Goal: Check status: Check status

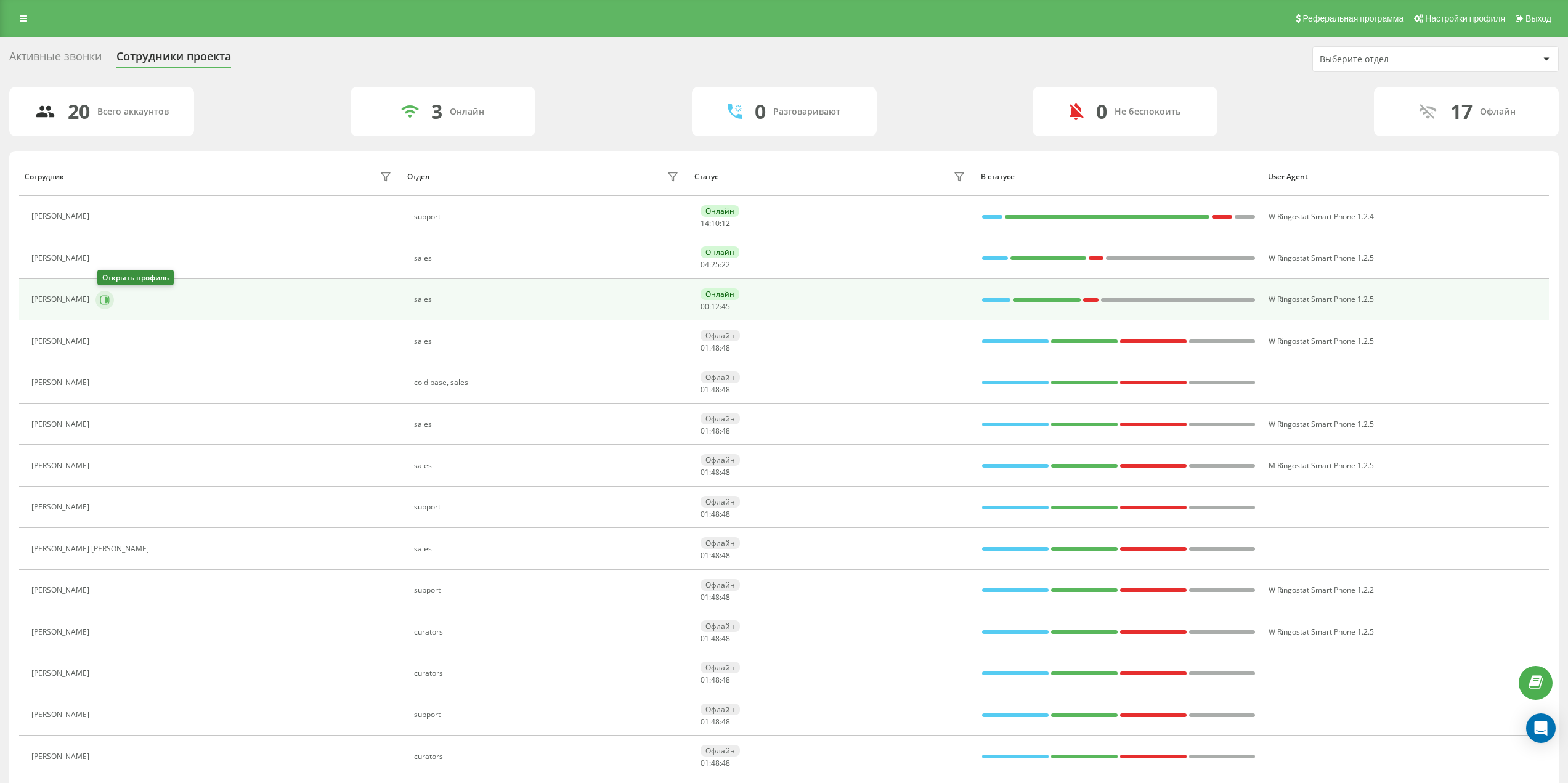
click at [101, 303] on button at bounding box center [105, 300] width 19 height 19
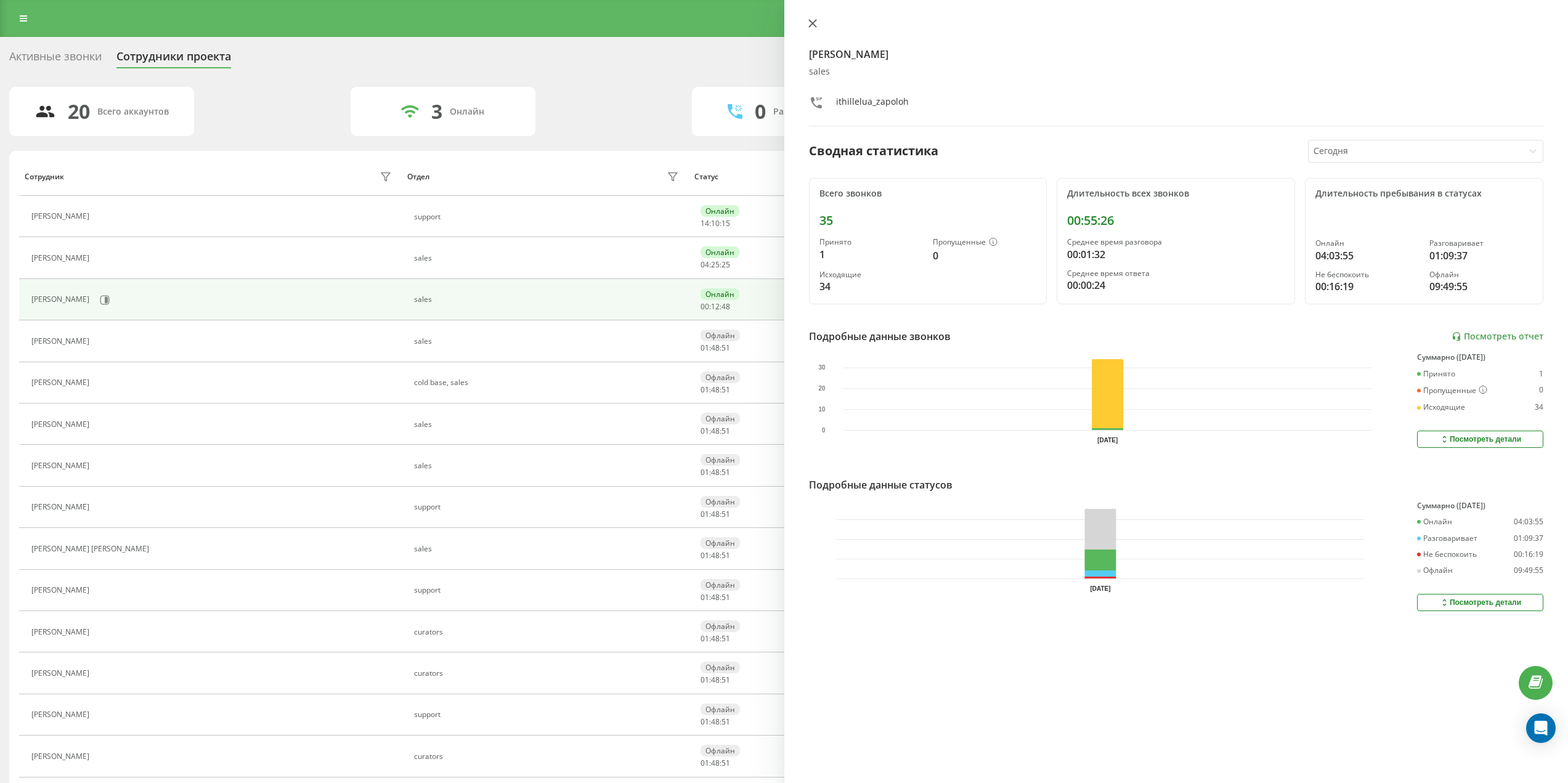
click at [811, 21] on icon at bounding box center [813, 24] width 9 height 9
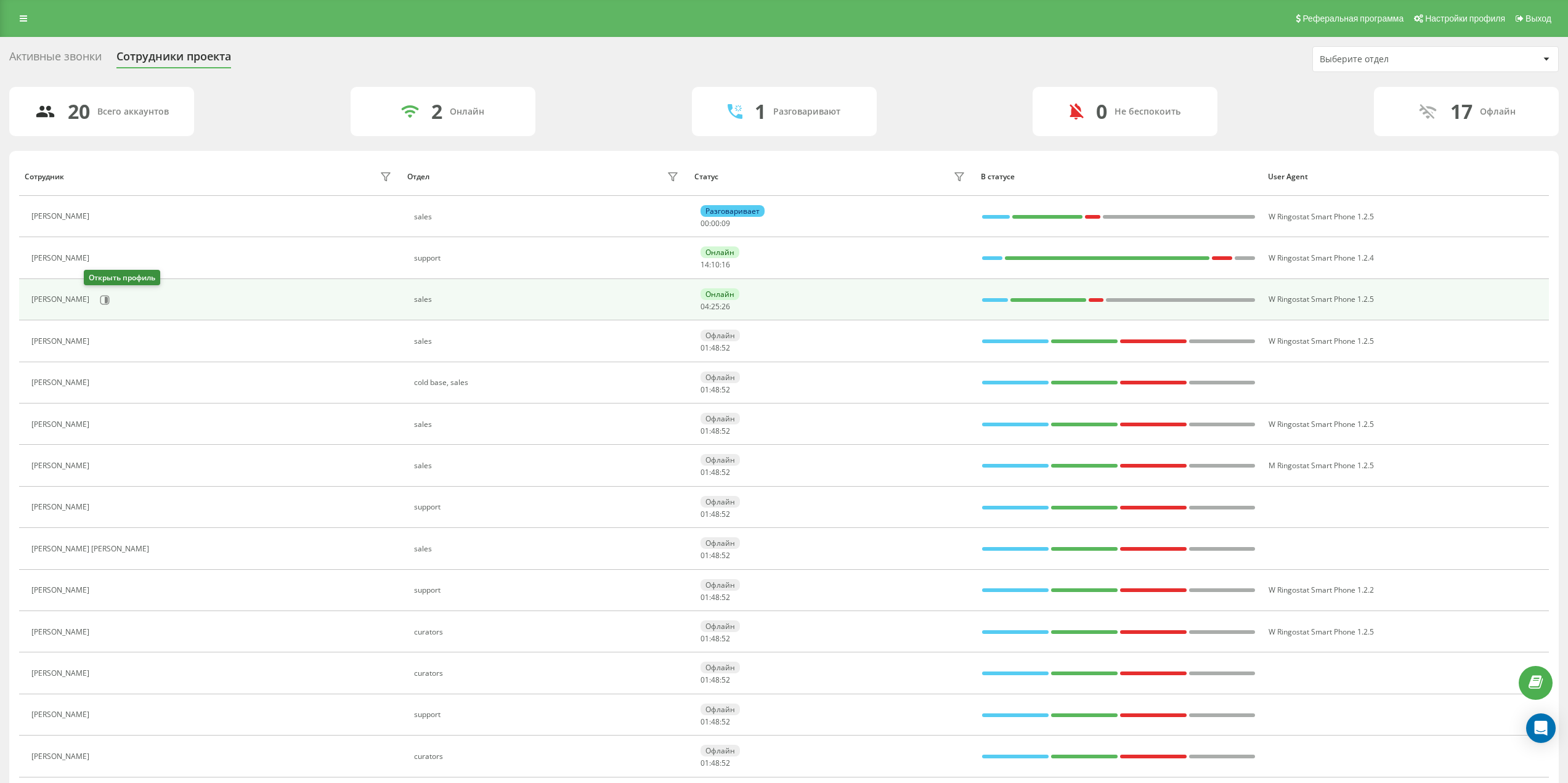
click at [102, 298] on div "[PERSON_NAME]" at bounding box center [213, 300] width 364 height 21
click at [101, 299] on icon at bounding box center [105, 299] width 9 height 9
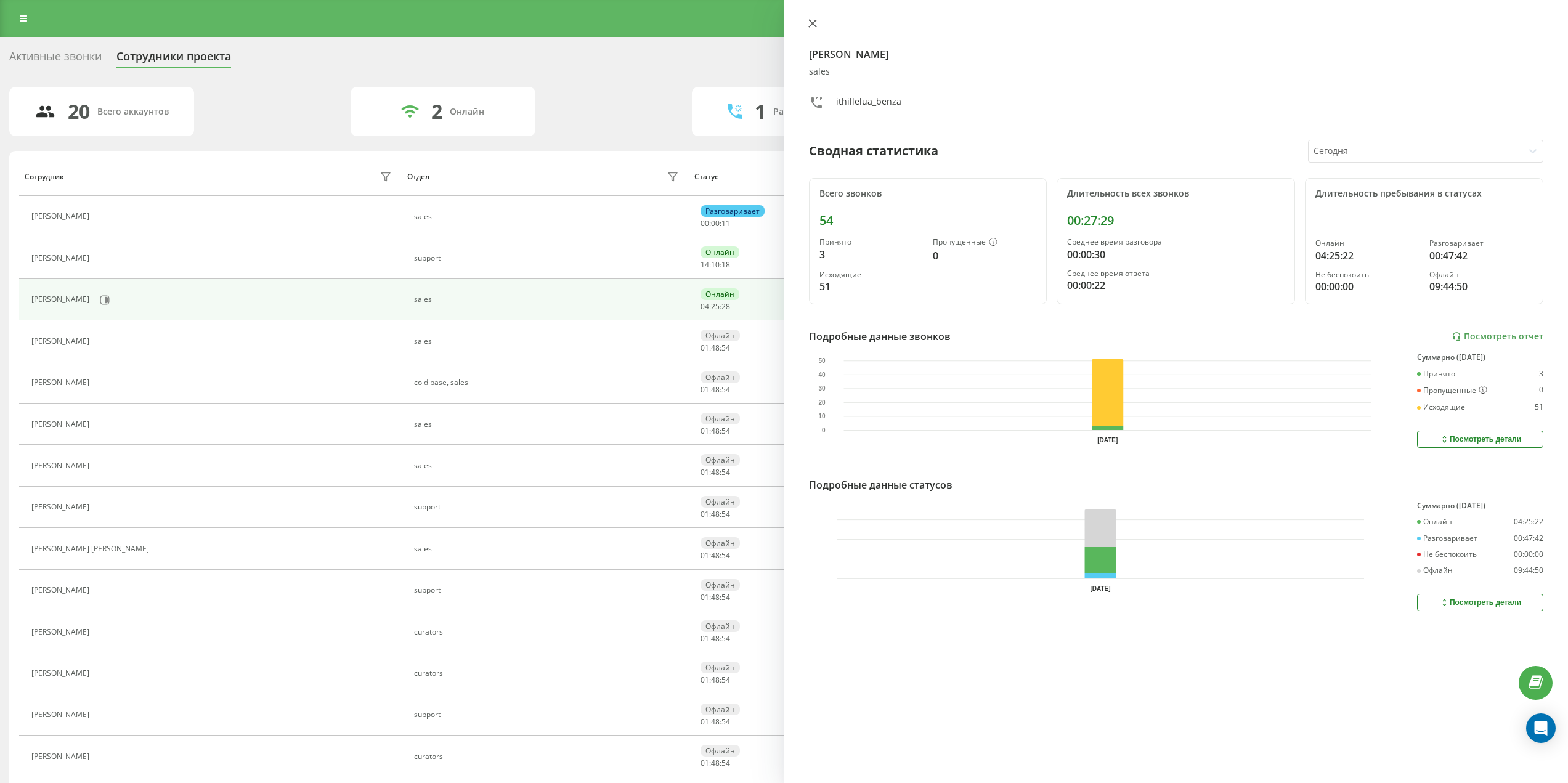
click at [811, 26] on icon at bounding box center [813, 24] width 9 height 9
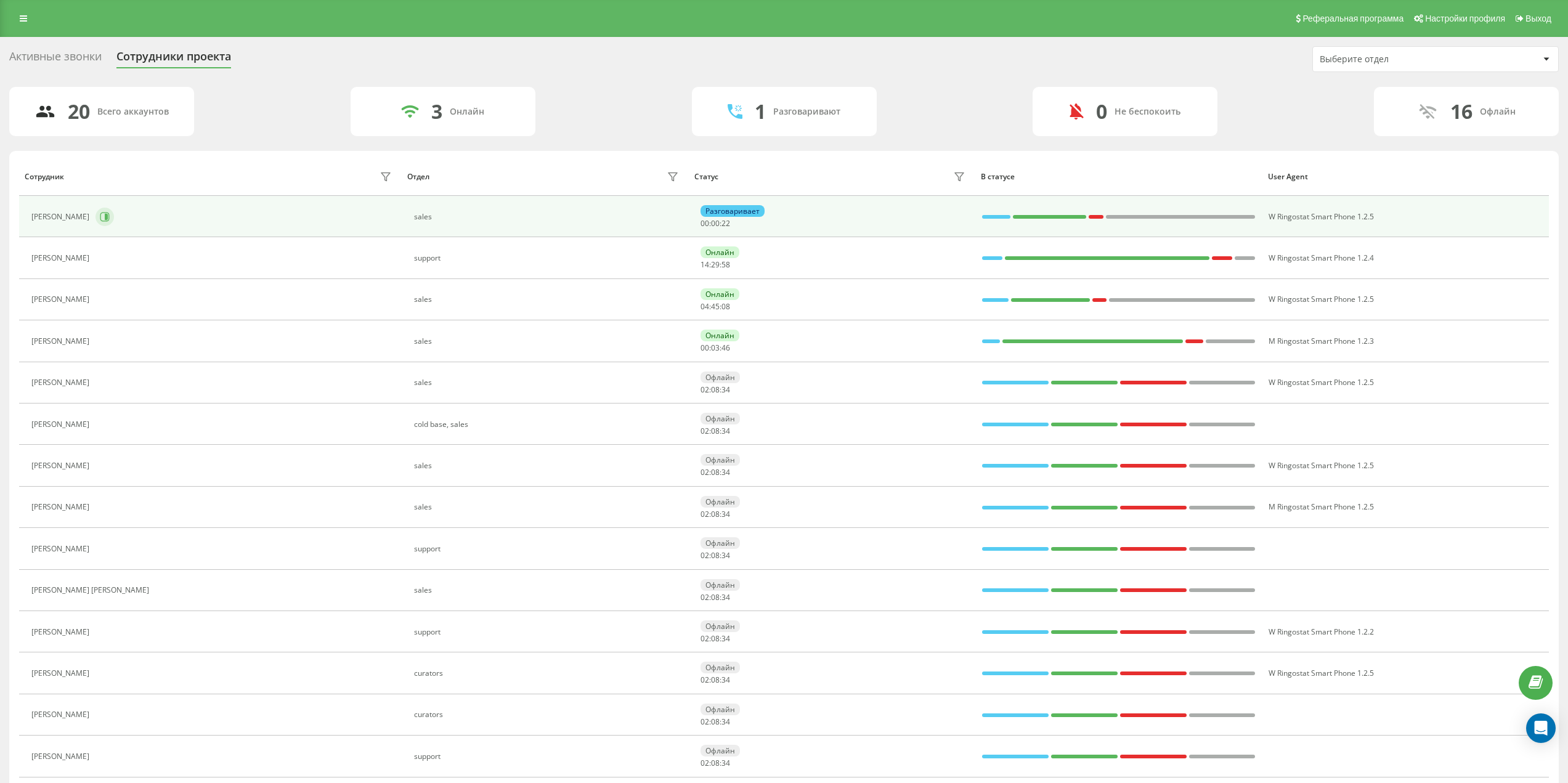
click at [106, 217] on icon at bounding box center [105, 217] width 10 height 10
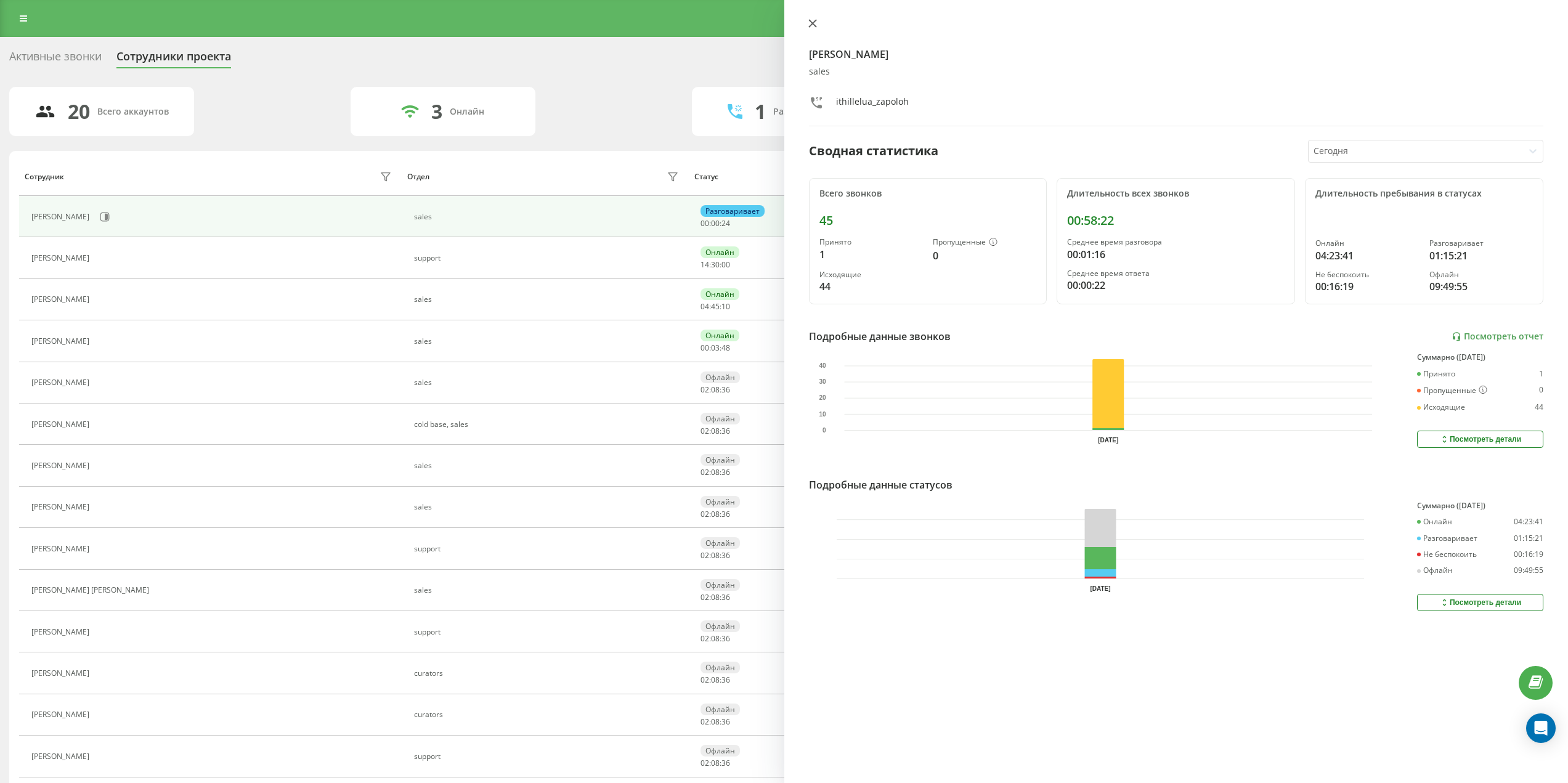
click at [812, 22] on icon at bounding box center [813, 24] width 9 height 9
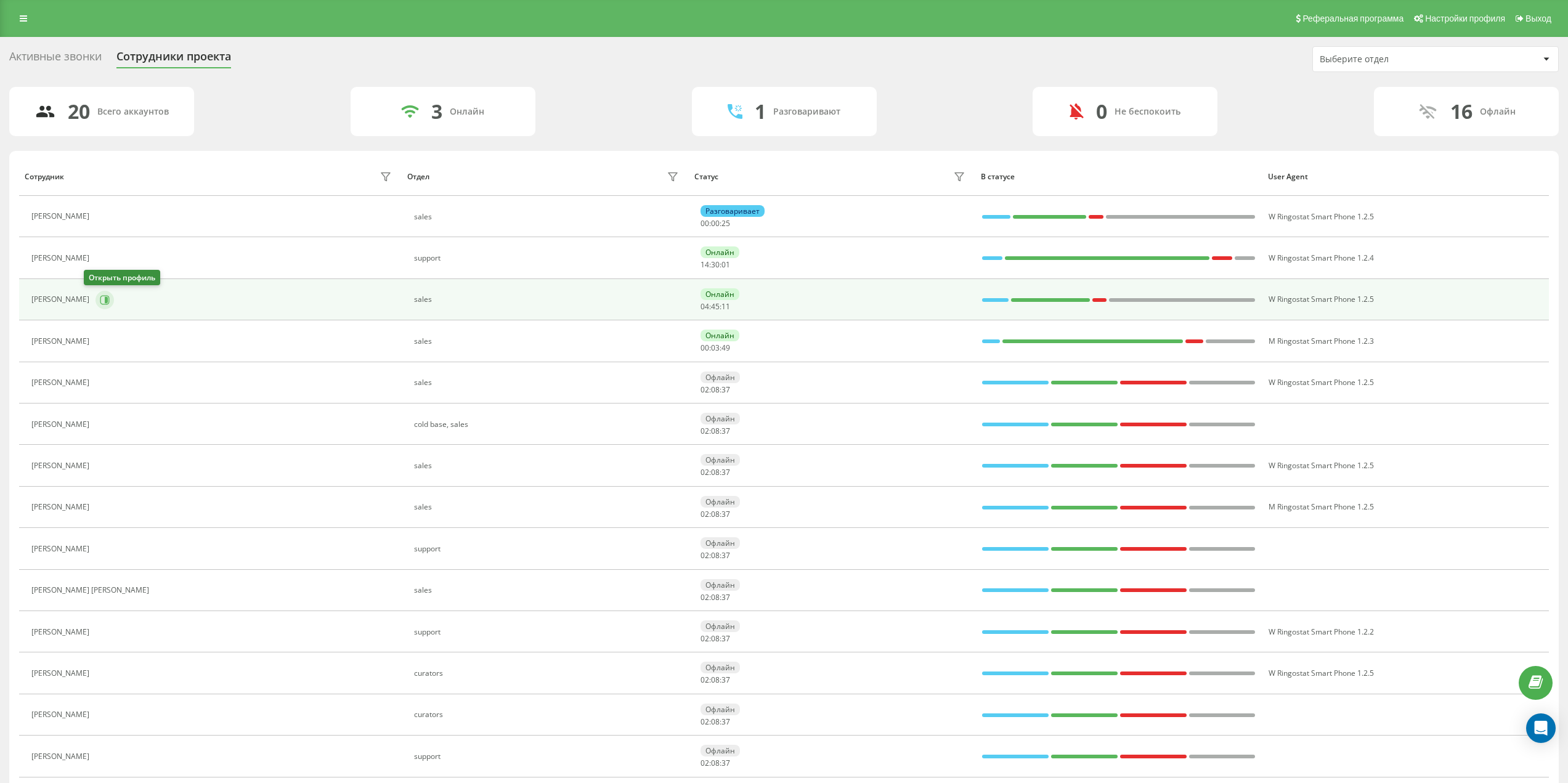
click at [96, 301] on button at bounding box center [105, 300] width 19 height 19
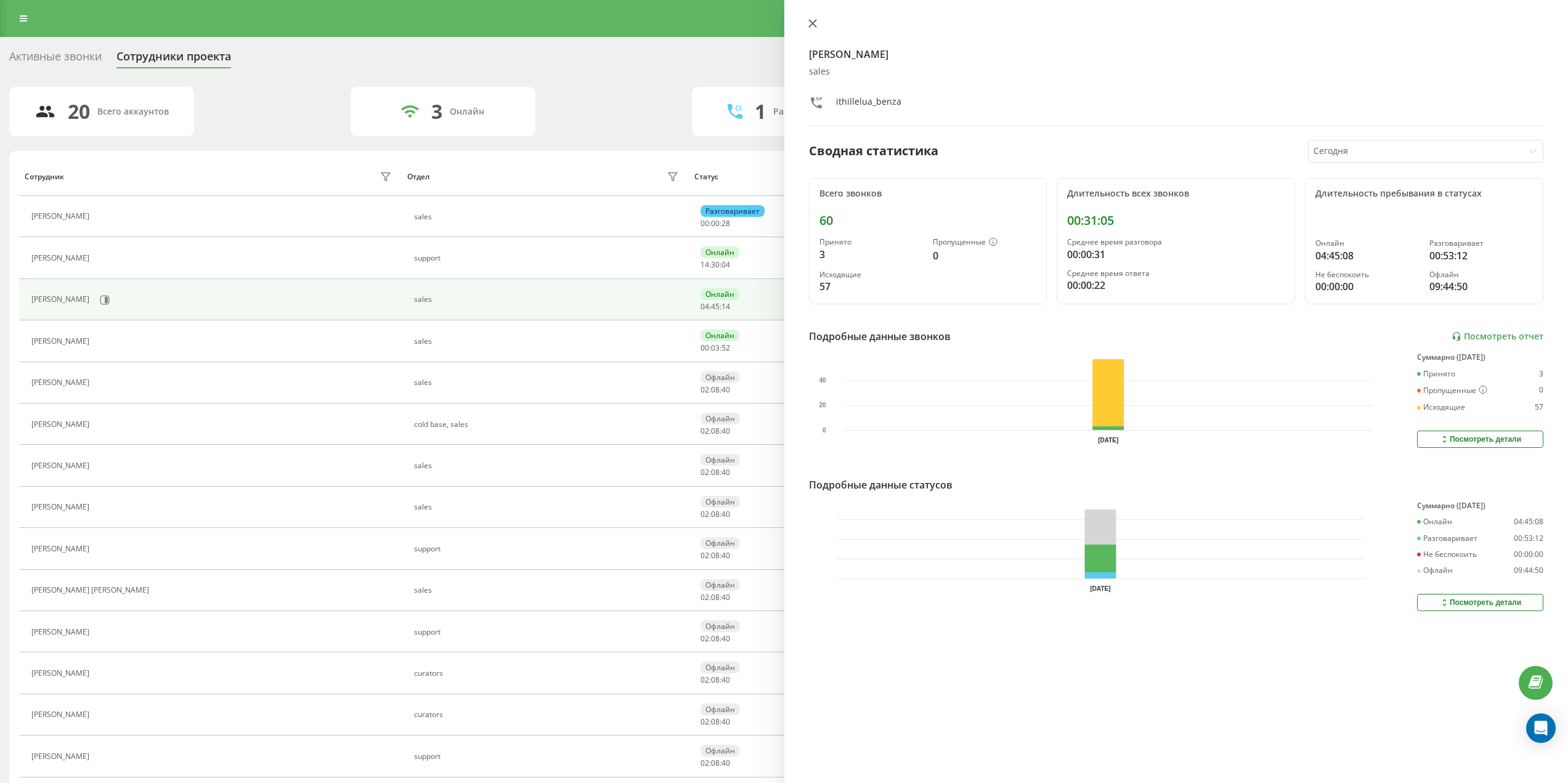
click at [811, 28] on button at bounding box center [813, 24] width 16 height 12
